Goal: Navigation & Orientation: Find specific page/section

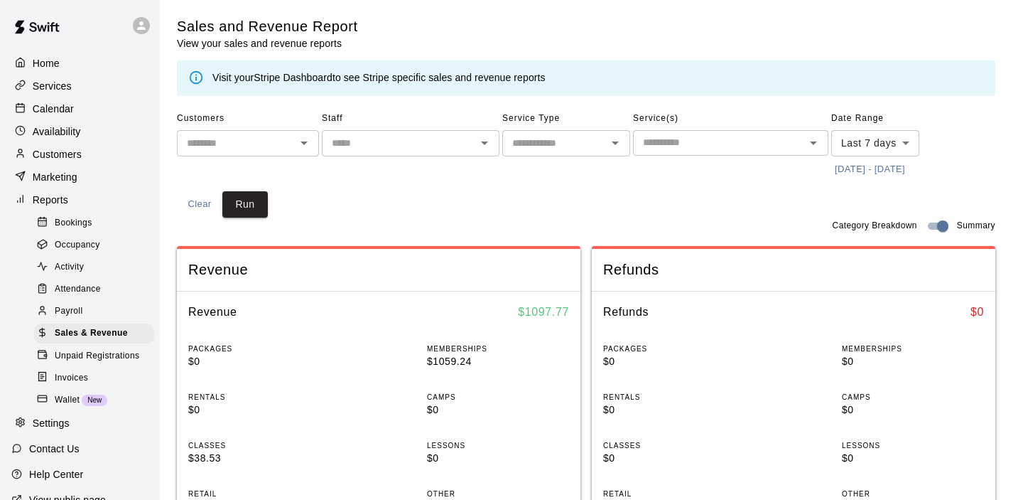
click at [80, 197] on div "Reports" at bounding box center [79, 199] width 137 height 21
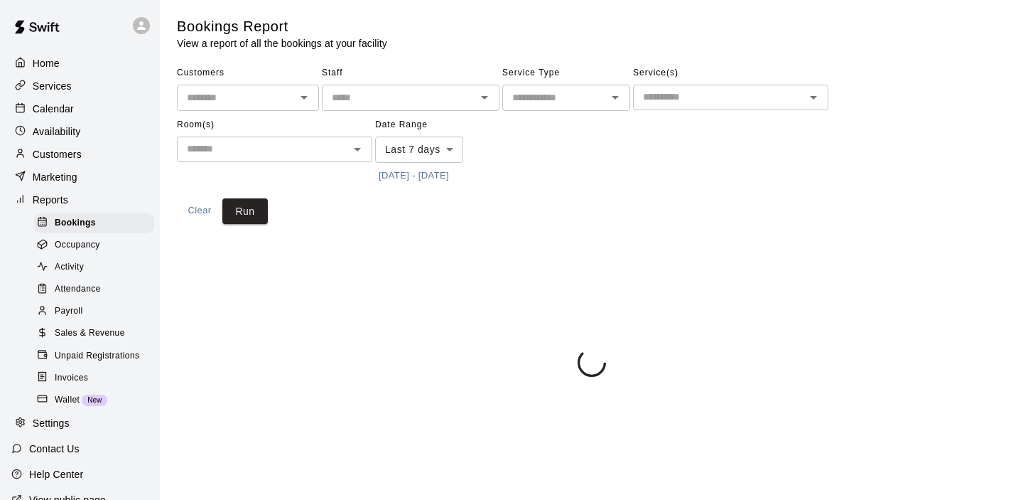
click at [22, 203] on icon at bounding box center [20, 198] width 11 height 11
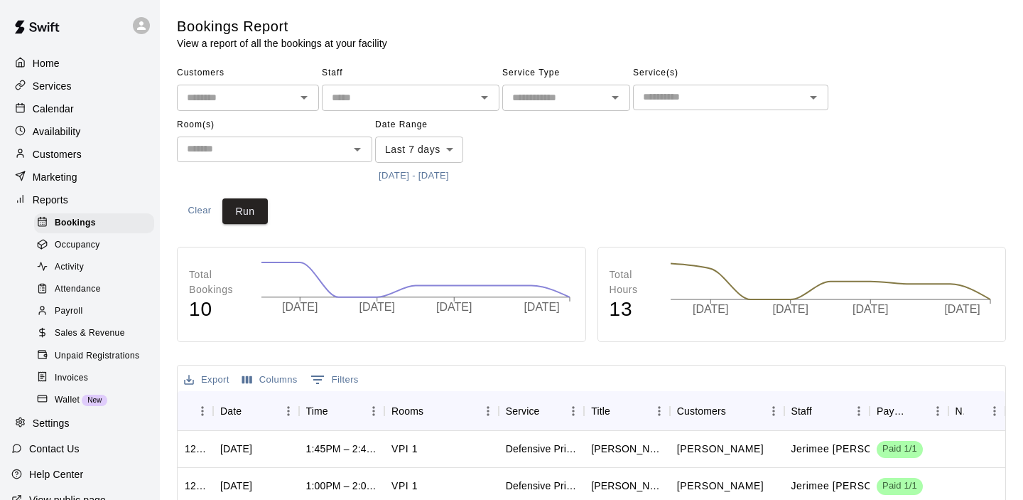
click at [47, 60] on p "Home" at bounding box center [46, 63] width 27 height 14
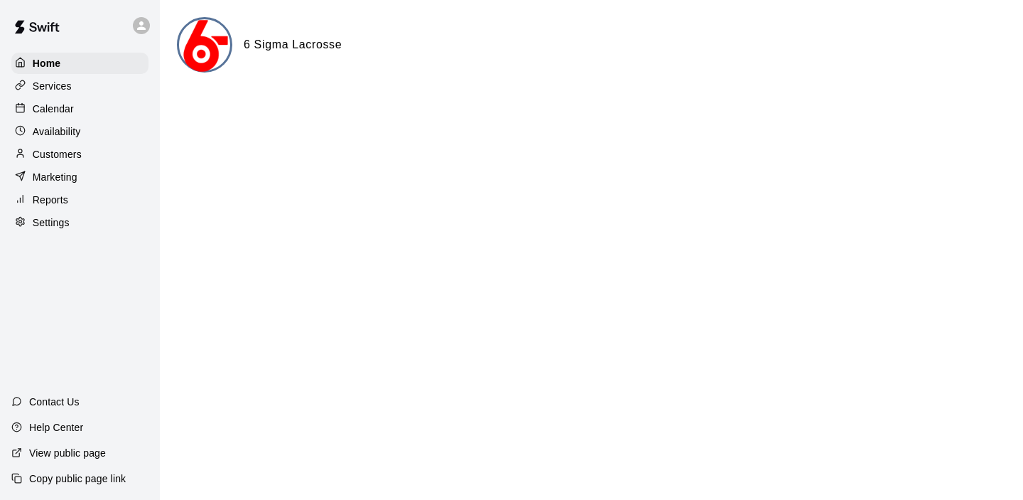
click at [60, 95] on div "Services" at bounding box center [79, 85] width 137 height 21
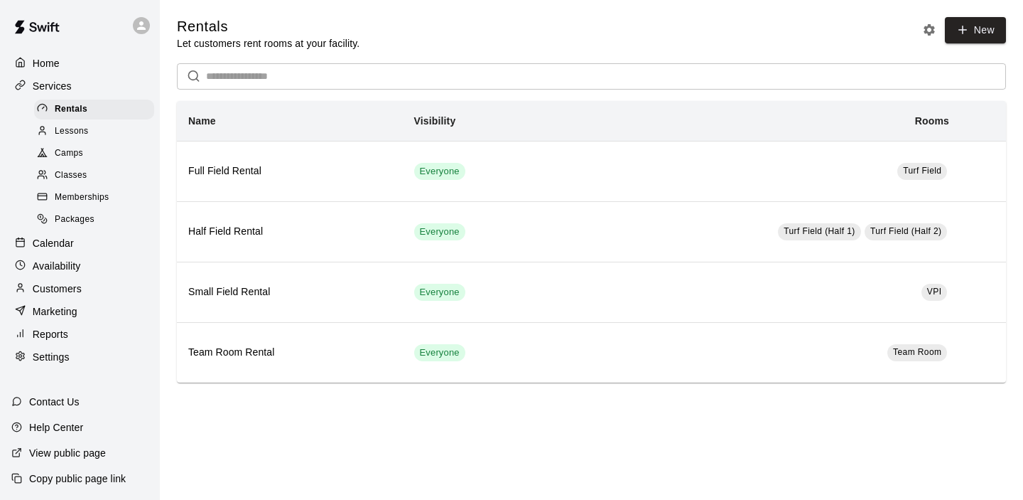
click at [63, 87] on p "Services" at bounding box center [52, 86] width 39 height 14
click at [62, 242] on p "Calendar" at bounding box center [53, 243] width 41 height 14
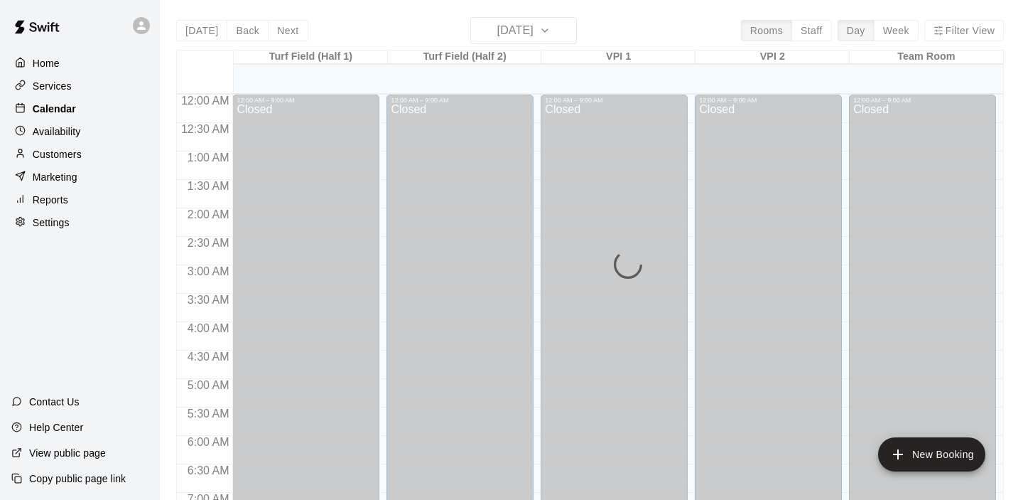
scroll to position [901, 0]
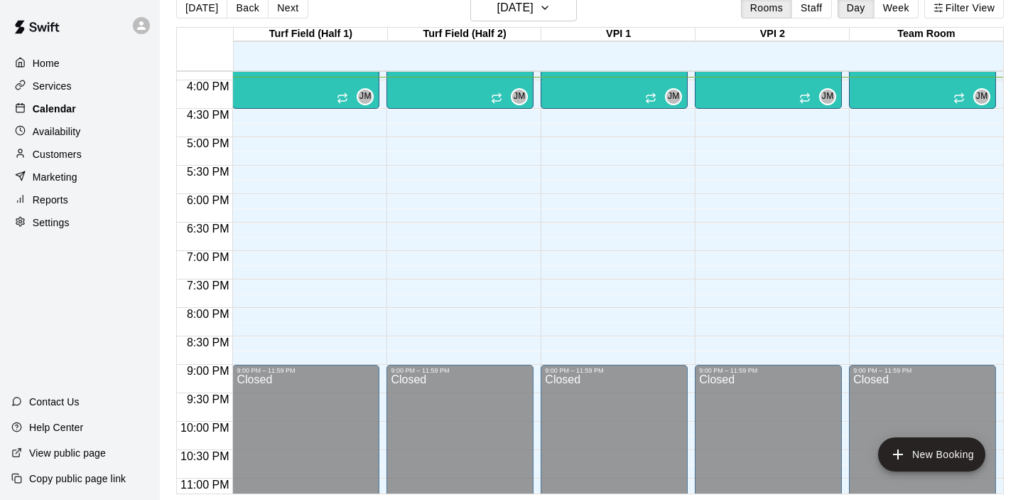
click at [70, 109] on p "Calendar" at bounding box center [54, 109] width 43 height 14
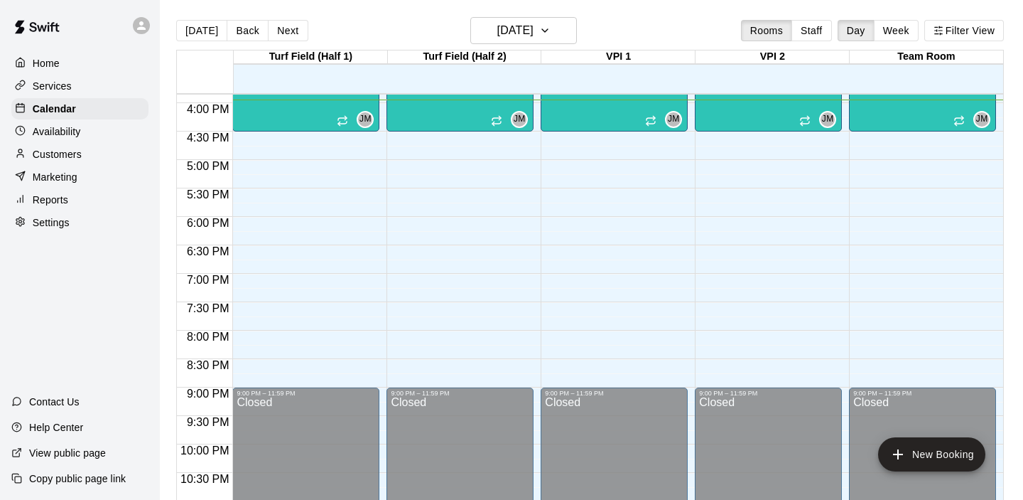
click at [64, 134] on p "Availability" at bounding box center [57, 131] width 48 height 14
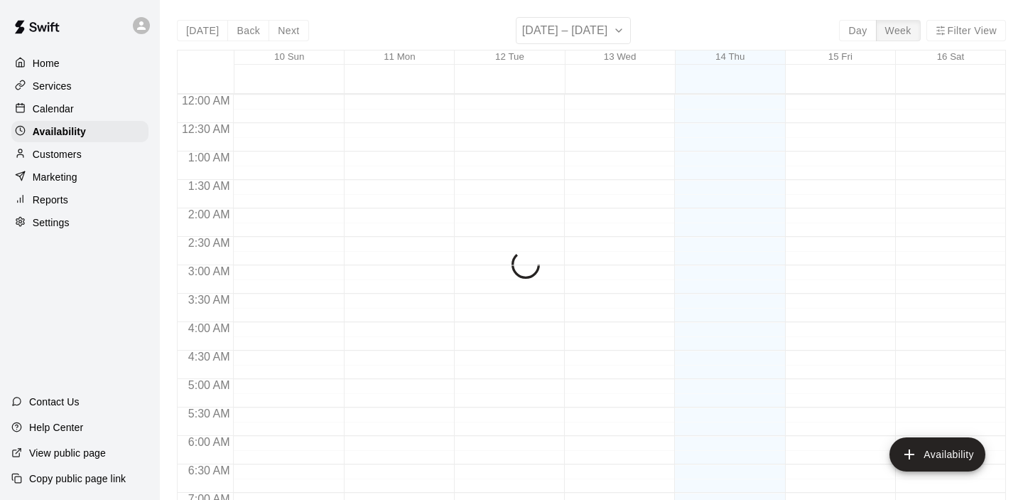
scroll to position [906, 0]
click at [64, 152] on p "Customers" at bounding box center [57, 154] width 49 height 14
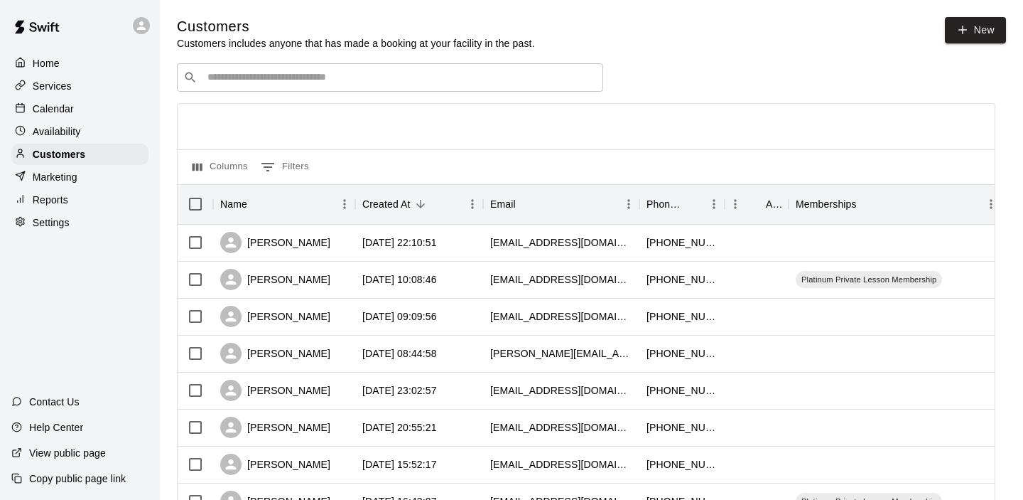
click at [77, 188] on div "Home Services Calendar Availability Customers Marketing Reports Settings" at bounding box center [80, 142] width 160 height 183
click at [60, 201] on p "Reports" at bounding box center [51, 200] width 36 height 14
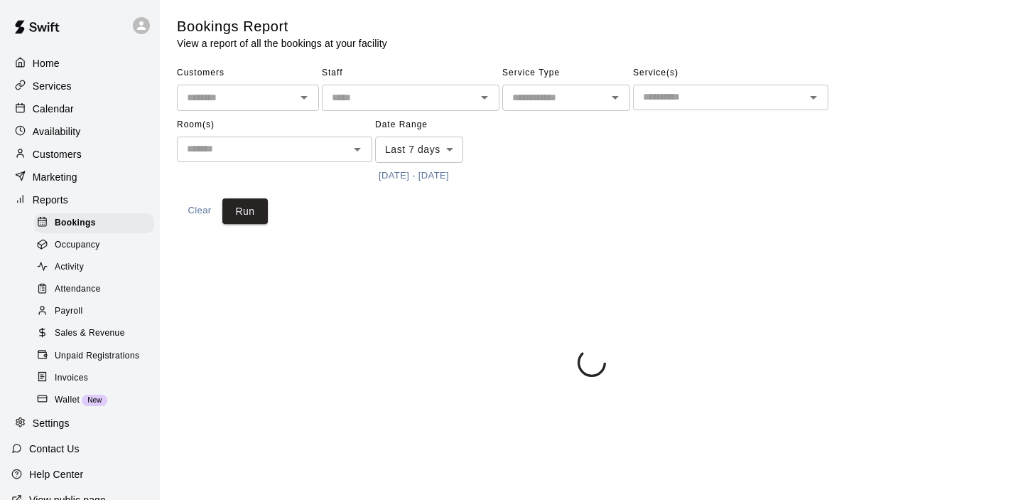
click at [60, 199] on p "Reports" at bounding box center [51, 200] width 36 height 14
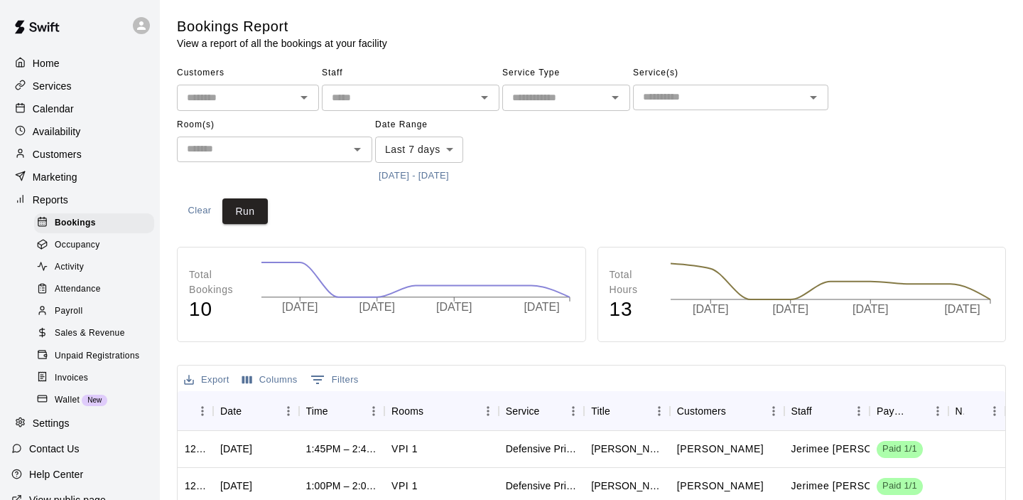
click at [54, 409] on link "Wallet New" at bounding box center [97, 400] width 126 height 22
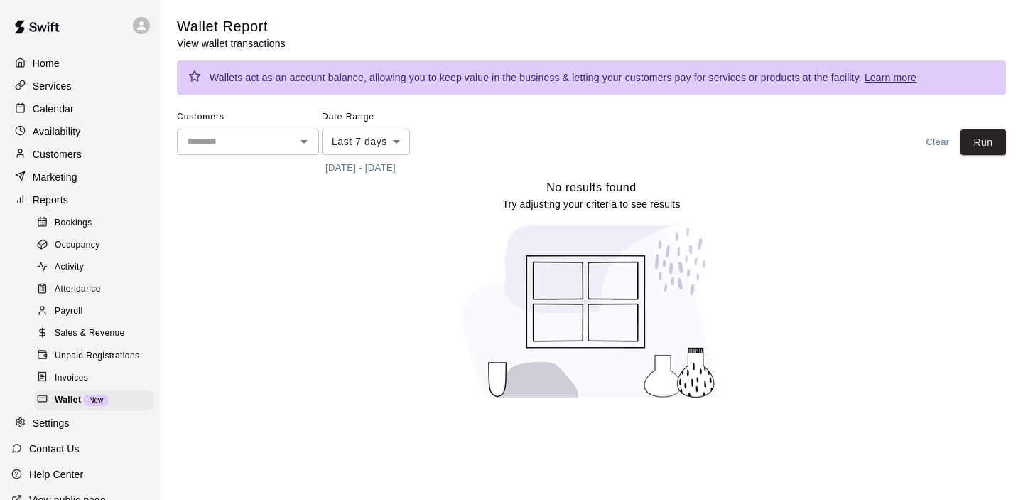
click at [57, 423] on p "Settings" at bounding box center [51, 423] width 37 height 14
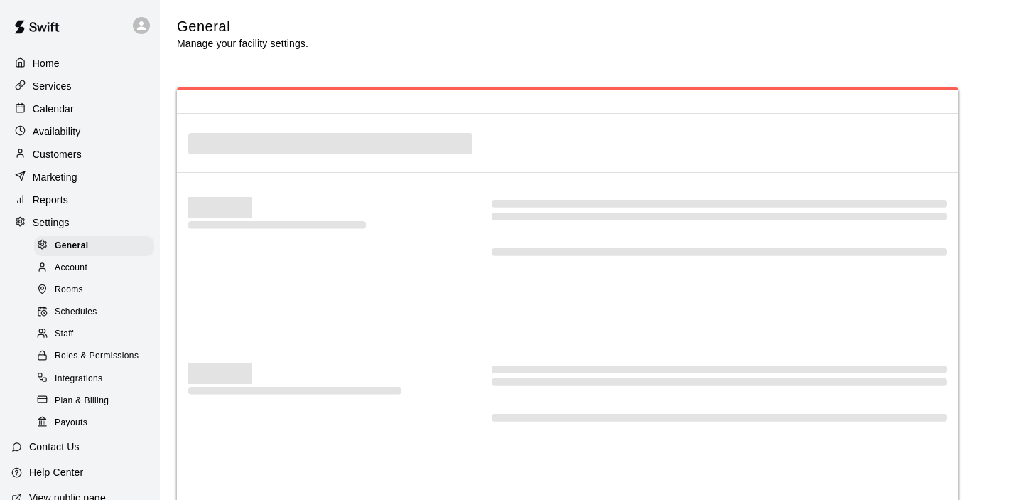
select select "**"
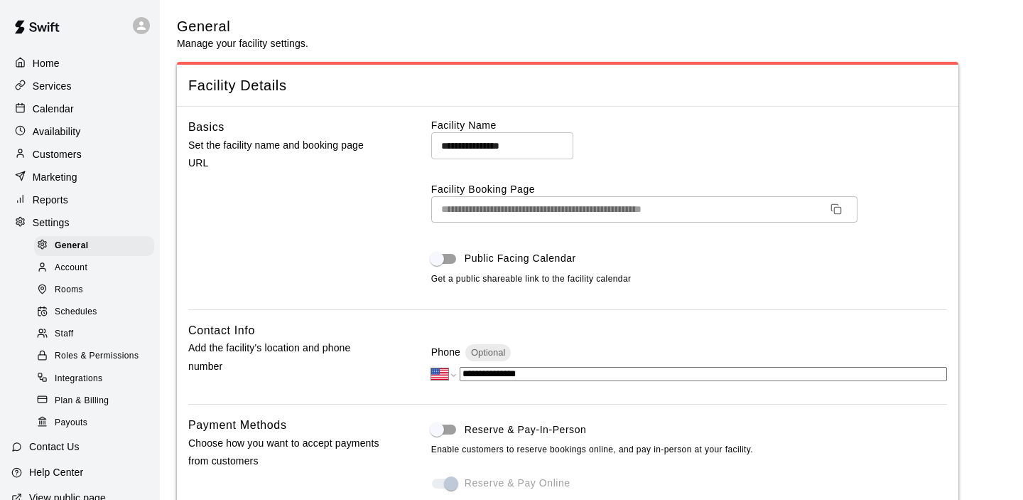
scroll to position [3094, 0]
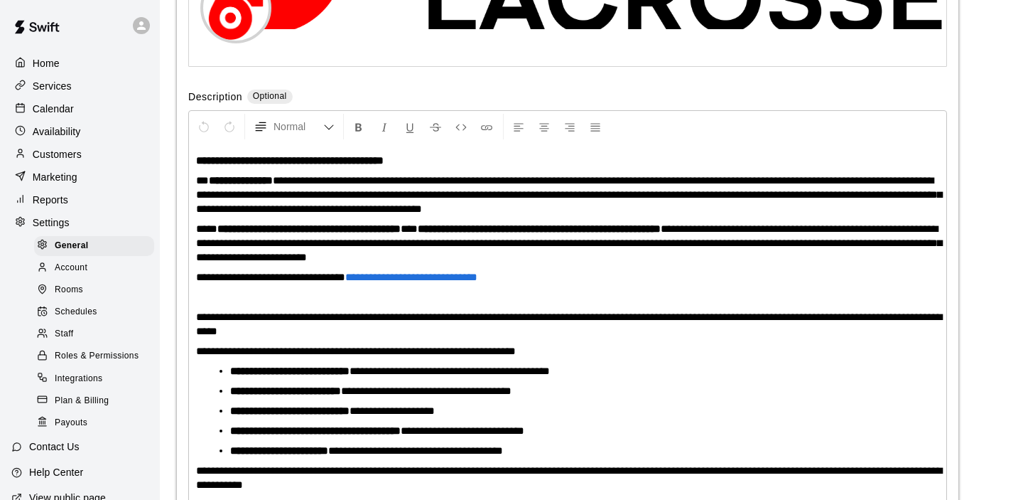
click at [61, 215] on p "Settings" at bounding box center [51, 222] width 37 height 14
click at [50, 220] on p "Settings" at bounding box center [51, 222] width 37 height 14
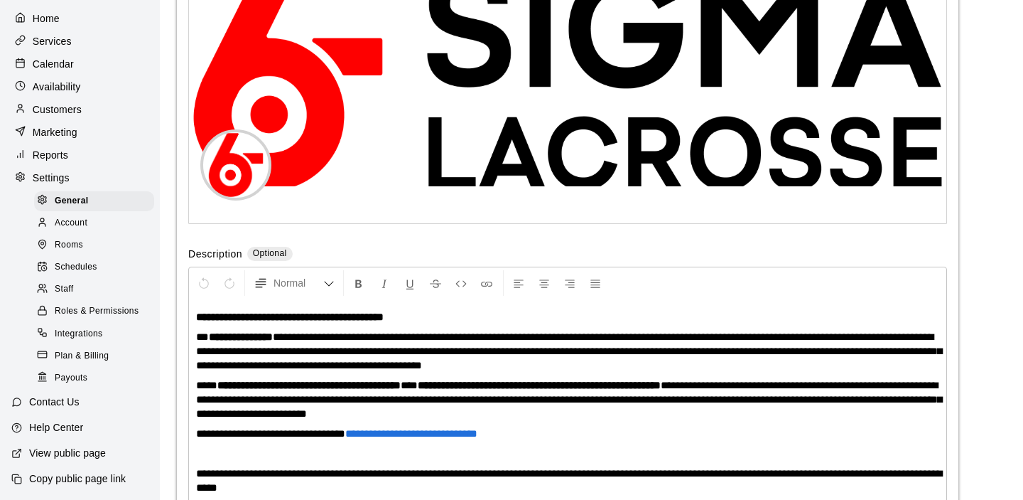
scroll to position [0, 0]
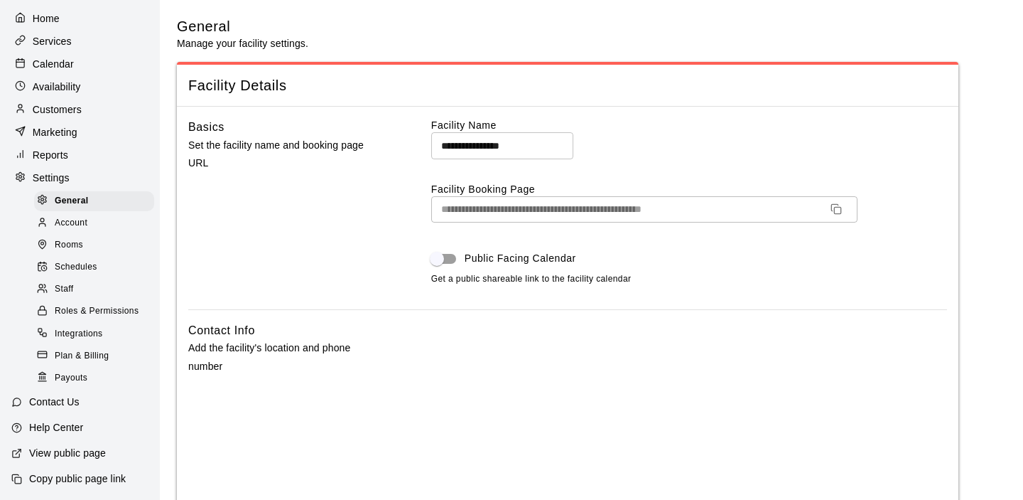
click at [83, 375] on span "Payouts" at bounding box center [71, 378] width 33 height 14
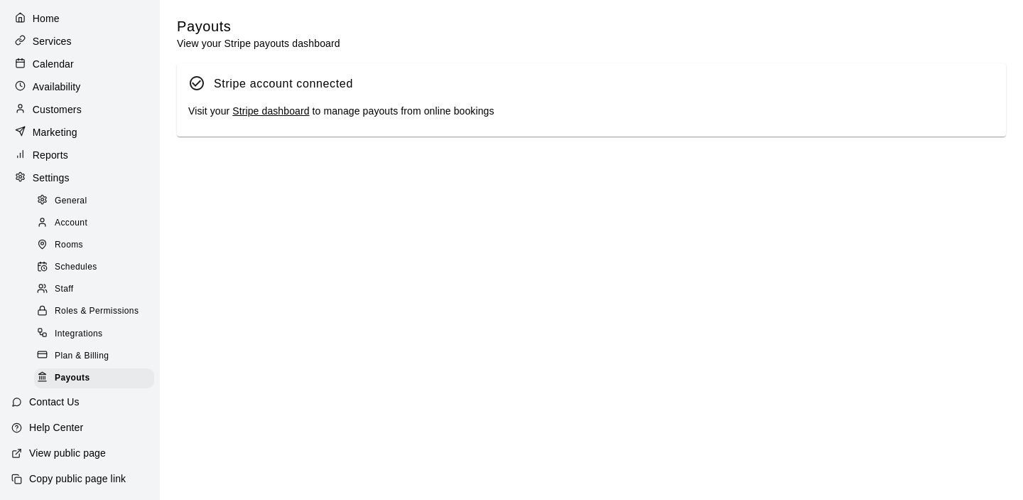
click at [256, 142] on html "Home Services Calendar Availability Customers Marketing Reports Settings Genera…" at bounding box center [511, 71] width 1023 height 142
